Goal: Communication & Community: Answer question/provide support

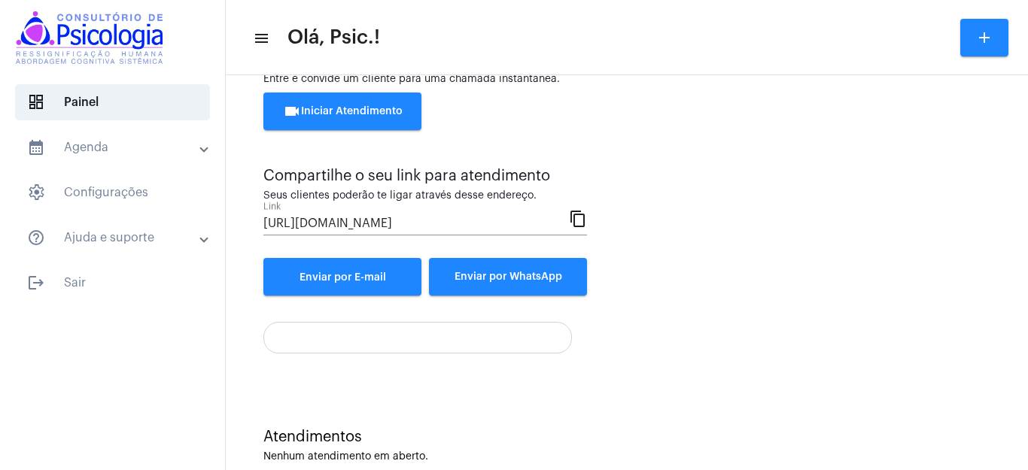
scroll to position [92, 0]
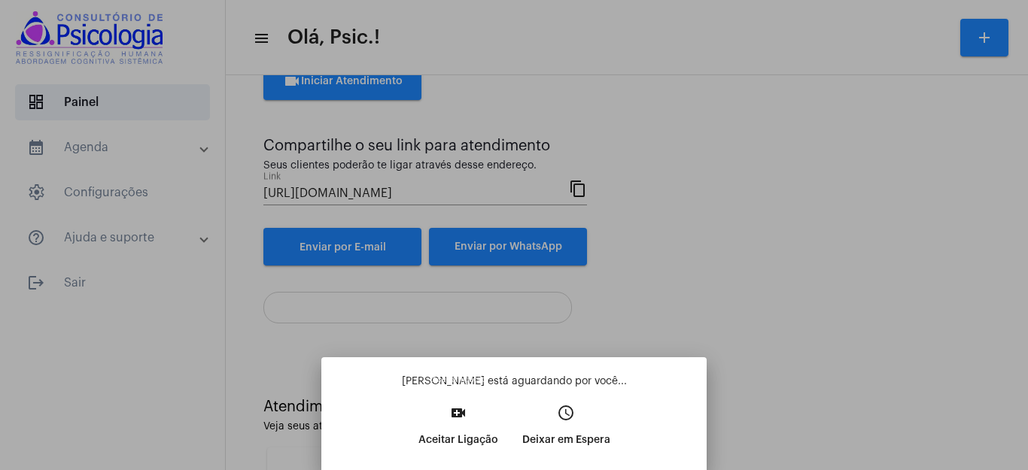
click at [445, 416] on button "video_call Aceitar Ligação" at bounding box center [458, 432] width 104 height 65
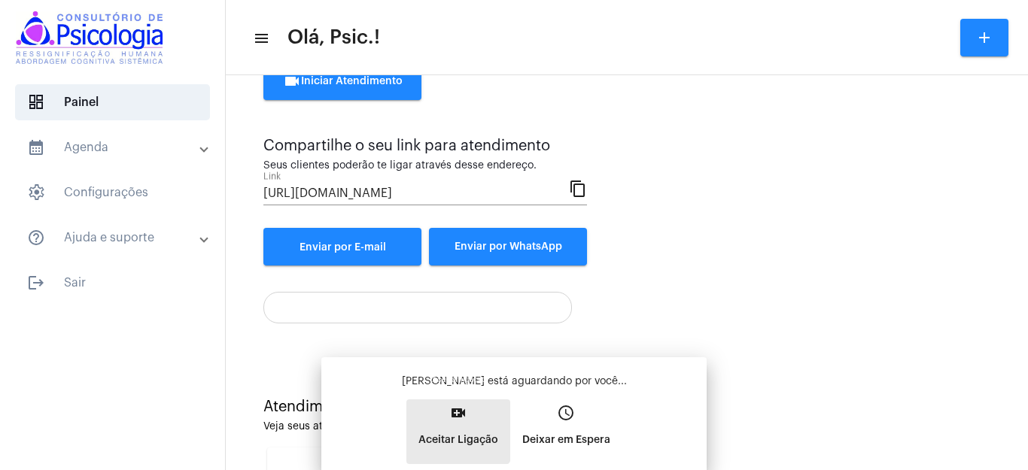
click at [445, 416] on button "video_call Aceitar Ligação" at bounding box center [458, 432] width 104 height 65
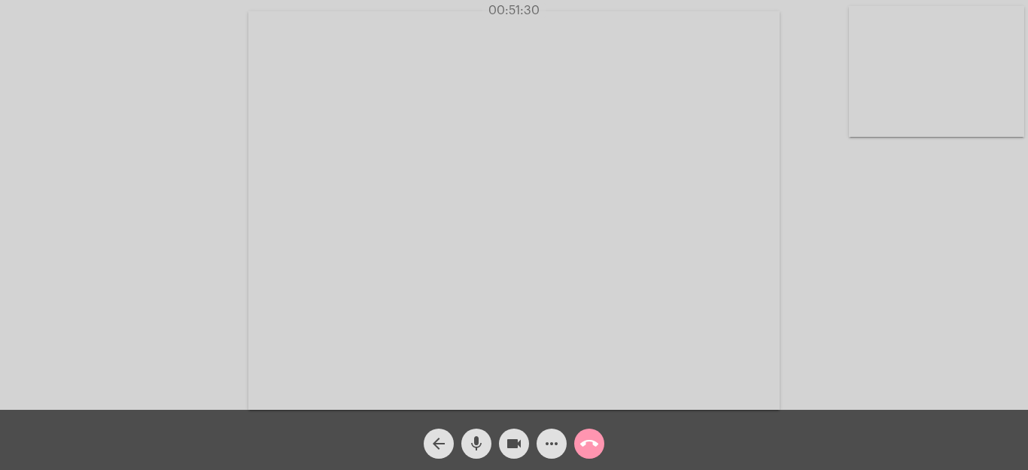
click at [591, 441] on mat-icon "call_end" at bounding box center [589, 444] width 18 height 18
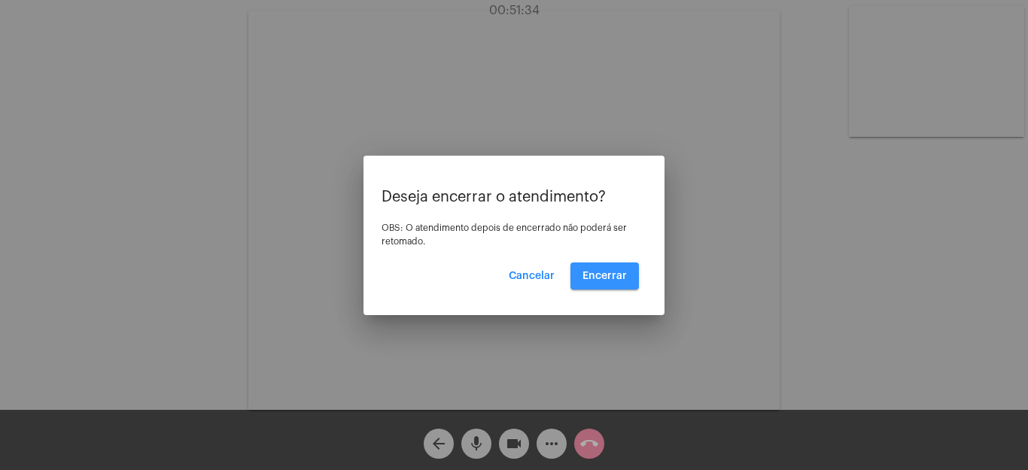
click at [624, 271] on span "Encerrar" at bounding box center [604, 276] width 44 height 11
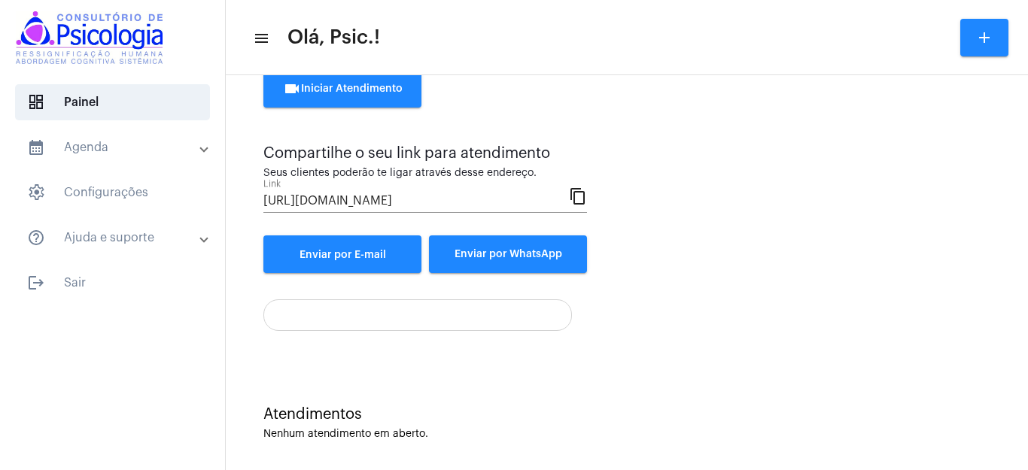
scroll to position [92, 0]
